Goal: Transaction & Acquisition: Purchase product/service

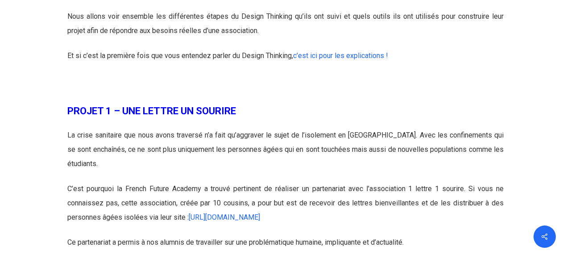
scroll to position [616, 0]
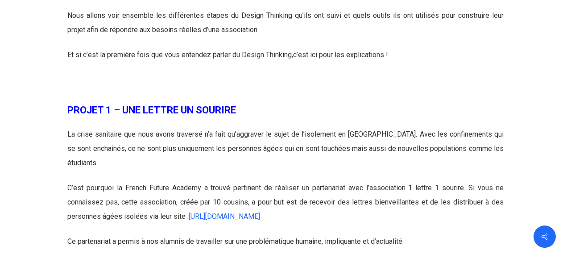
click at [353, 54] on link "c’est ici pour les explications !" at bounding box center [340, 54] width 95 height 8
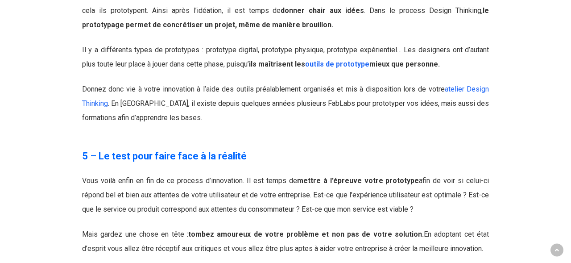
scroll to position [2735, 0]
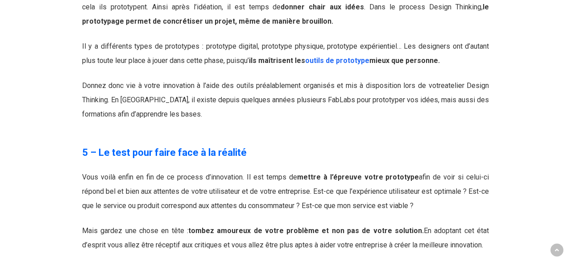
click at [474, 81] on link "atelier Design Thinking" at bounding box center [285, 92] width 407 height 23
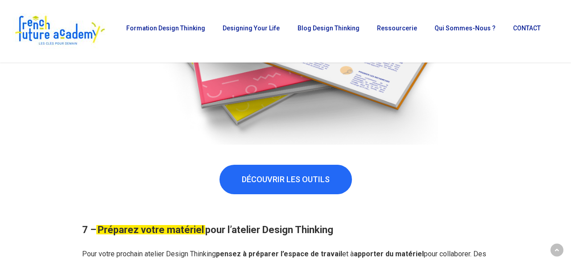
scroll to position [2566, 0]
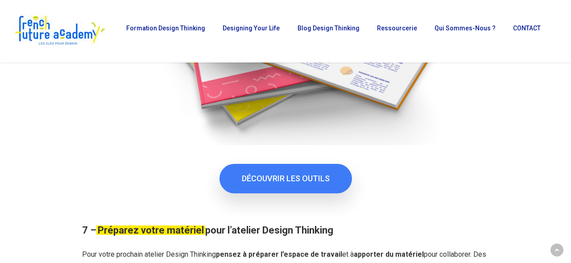
click at [305, 179] on span "DÉCOUVRIR LES OUTILS" at bounding box center [286, 178] width 88 height 9
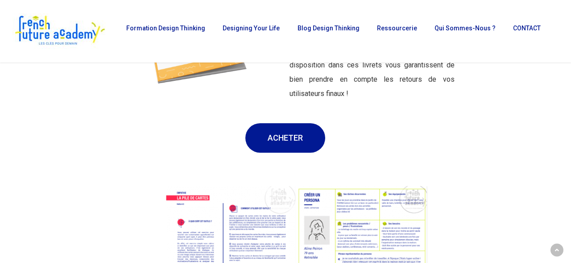
scroll to position [1519, 0]
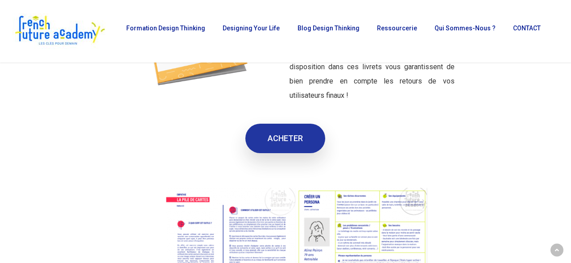
click at [295, 135] on span "ACHETER" at bounding box center [285, 138] width 35 height 9
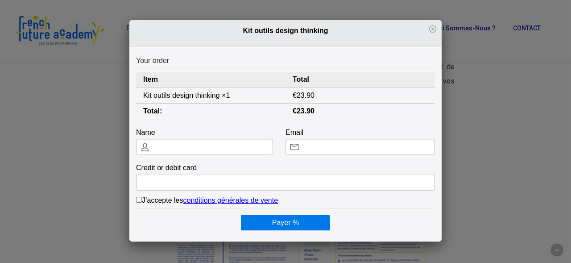
scroll to position [0, 0]
click at [222, 77] on th "Item" at bounding box center [211, 80] width 150 height 16
click at [153, 84] on th "Item" at bounding box center [211, 80] width 150 height 16
click at [153, 79] on th "Item" at bounding box center [211, 80] width 150 height 16
click at [158, 144] on input "text" at bounding box center [204, 147] width 137 height 16
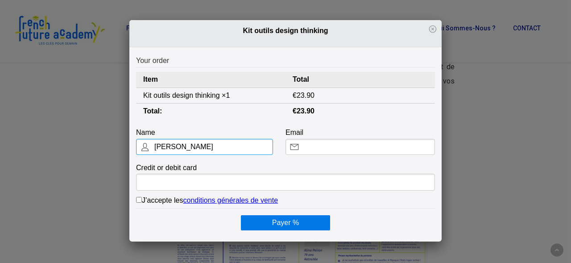
type input "Patrizia Laudati"
click at [339, 146] on input "Email" at bounding box center [361, 147] width 150 height 16
type input "patrizia.laudati@gmail.com"
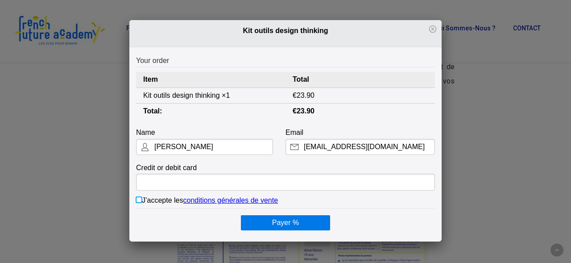
click at [139, 199] on input "J’accepte les conditions générales de vente" at bounding box center [139, 200] width 6 height 6
checkbox input "true"
click at [289, 222] on button "Payer %" at bounding box center [285, 222] width 89 height 15
